Goal: Task Accomplishment & Management: Complete application form

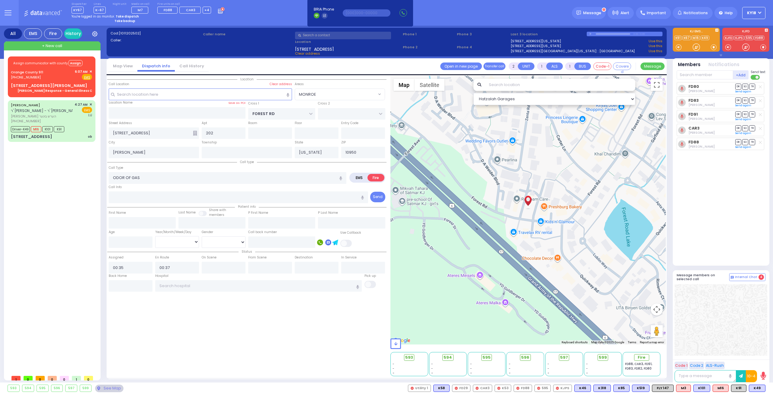
select select "MONROE"
select select
click at [57, 82] on div "Assign communicator with county Assign [GEOGRAPHIC_DATA] 911 [PHONE_NUMBER] 6:0…" at bounding box center [51, 75] width 85 height 37
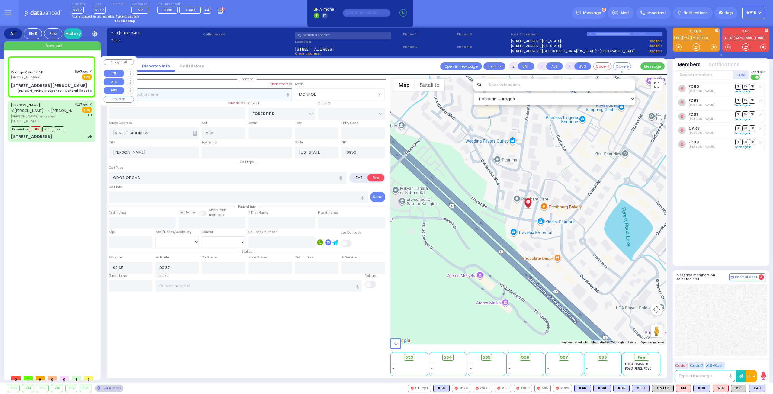
type input "6"
select select
type input "[PERSON_NAME] Response - General Illness C"
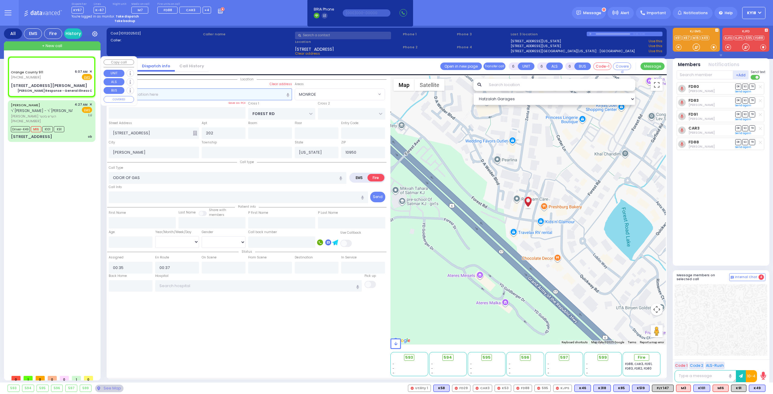
radio input "true"
type input "Nature: : Charlie Response - General Illness C Address: : [STREET_ADDRESS][PERS…"
select select
select select "Hatzalah Garages"
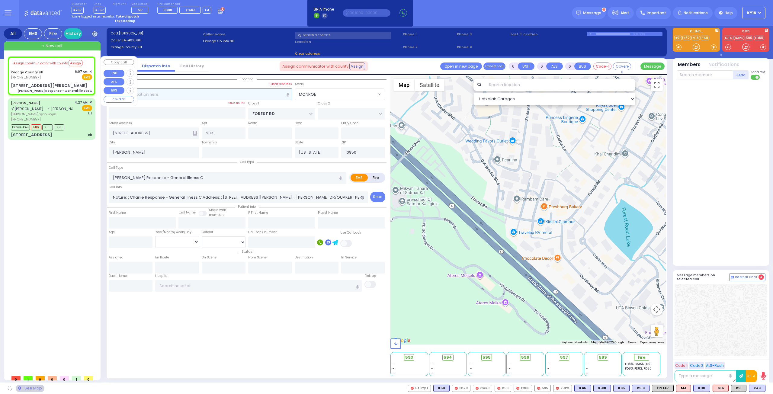
select select
radio input "true"
select select
select select "Hatzalah Garages"
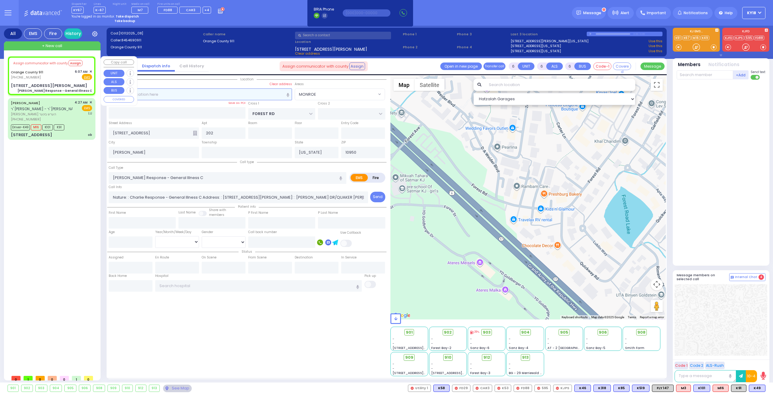
type input "[STREET_ADDRESS][PERSON_NAME]"
type input "Monroe"
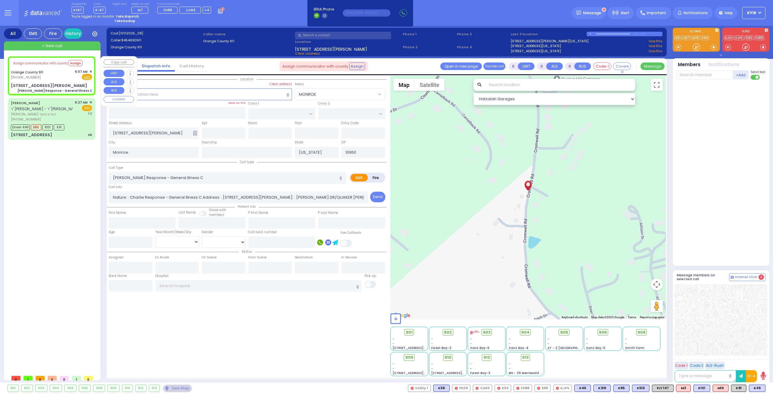
click at [91, 70] on span "✕" at bounding box center [90, 71] width 3 height 5
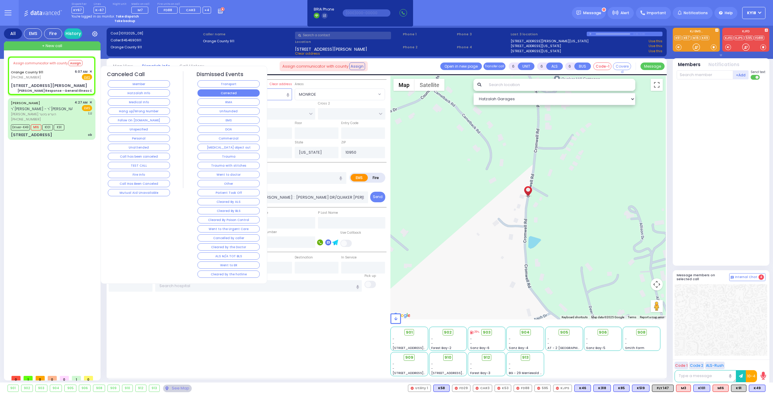
click at [215, 93] on button "Corrected" at bounding box center [229, 92] width 62 height 7
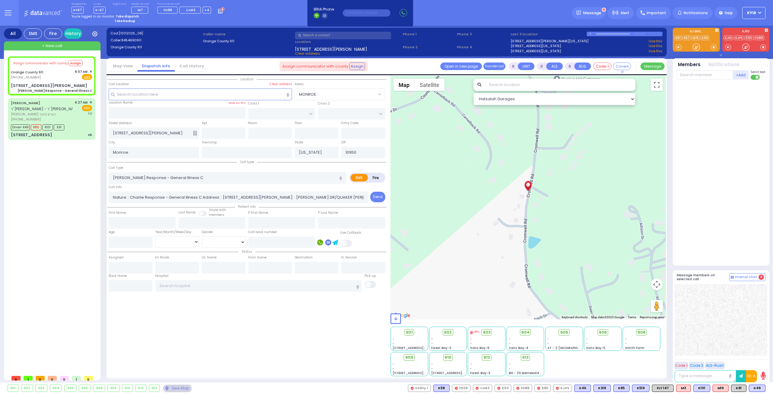
select select
radio input "true"
select select
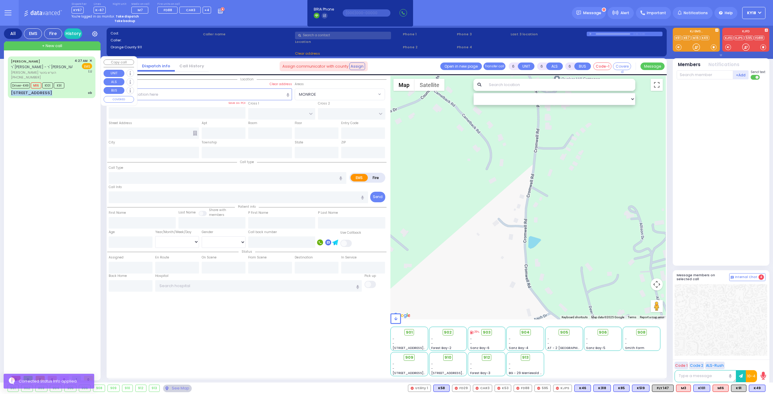
click at [84, 87] on div "[PERSON_NAME] ר' [PERSON_NAME] - ר' [PERSON_NAME] [PERSON_NAME] [PHONE_NUMBER] …" at bounding box center [51, 77] width 85 height 40
select select
type input "ob"
radio input "true"
type input "[PERSON_NAME]"
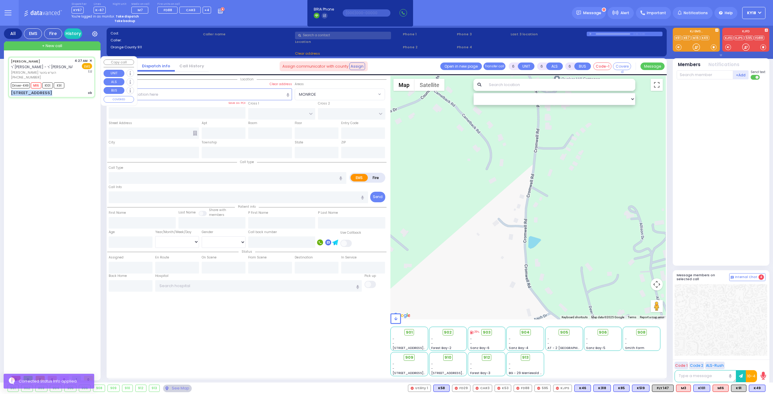
type input "[PERSON_NAME]"
type input "Faiga"
type input "[PERSON_NAME]"
type input "21"
select select "Year"
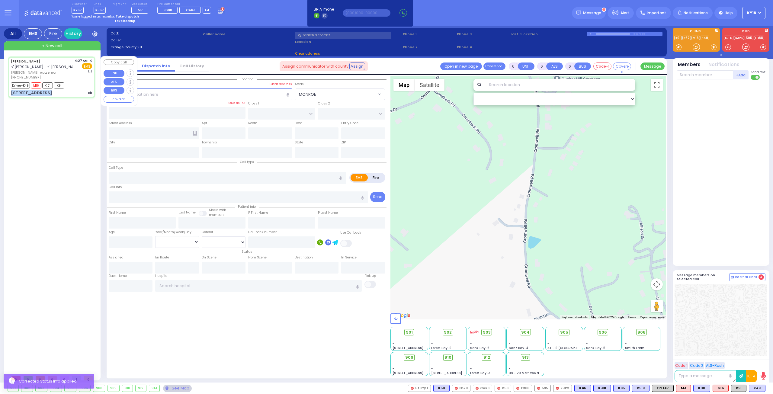
select select "[DEMOGRAPHIC_DATA]"
type input "04:27"
type input "04:28"
type input "04:32"
type input "04:51"
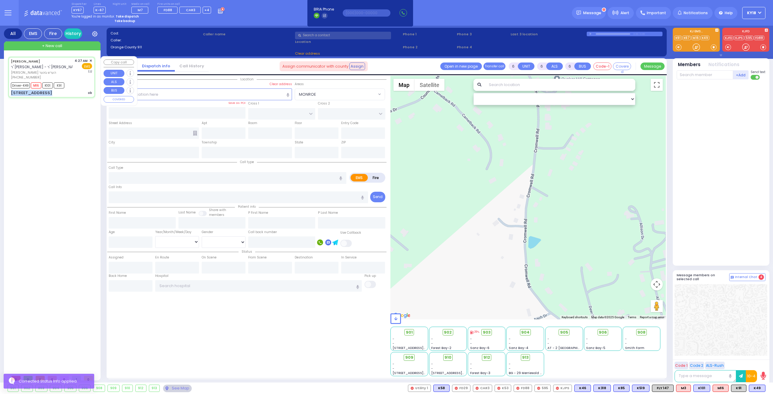
type input "05:15"
type input "05:45"
type input "[PERSON_NAME]"
type input "ACRES RD"
type input "DINEV RD"
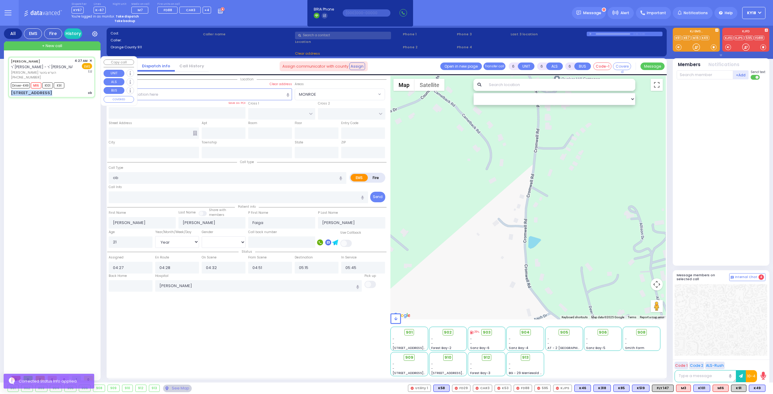
type input "[STREET_ADDRESS]"
type input "201"
type input "[PERSON_NAME]"
type input "[US_STATE]"
type input "10950"
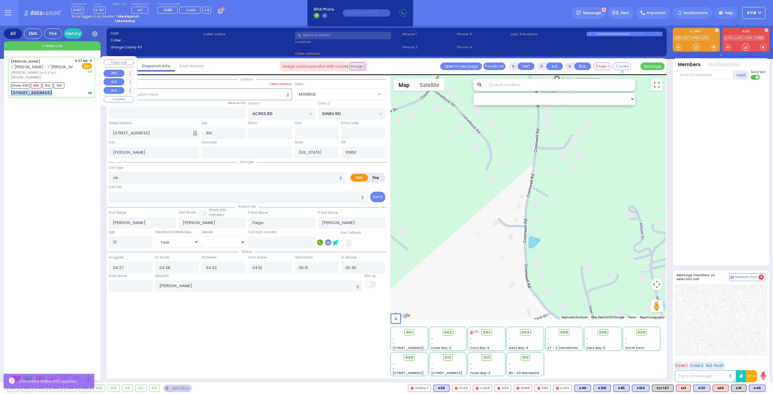
select select "Hatzalah Garages"
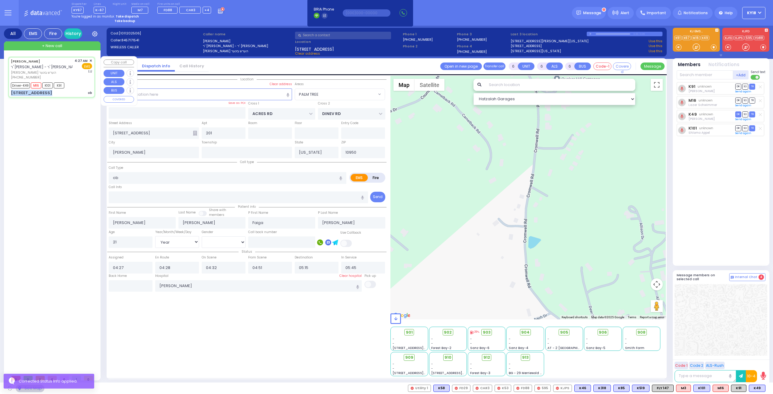
select select "PALM TREE"
